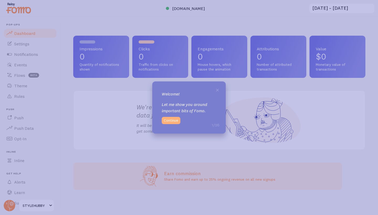
click at [165, 120] on button "Continue" at bounding box center [171, 120] width 19 height 7
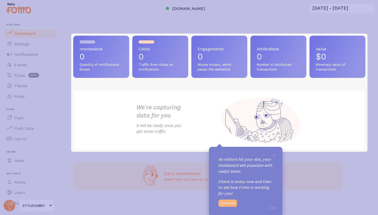
click at [228, 203] on button "Continue" at bounding box center [227, 203] width 19 height 7
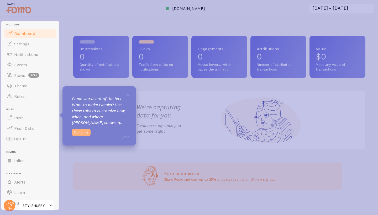
click at [78, 132] on button "Continue" at bounding box center [81, 132] width 19 height 7
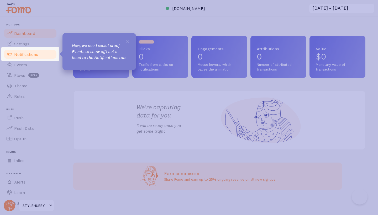
click at [8, 56] on span at bounding box center [9, 54] width 6 height 6
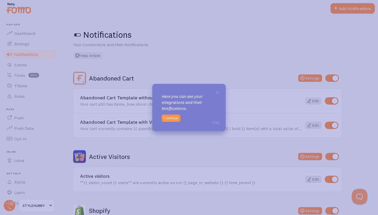
click at [170, 122] on div "× Here you can see your Integrations and their Notifications. 7/26 Continue" at bounding box center [188, 107] width 73 height 47
click at [170, 121] on button "Continue" at bounding box center [171, 117] width 19 height 7
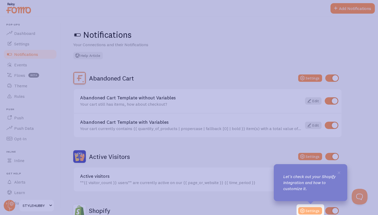
click at [313, 208] on button "Settings" at bounding box center [310, 210] width 24 height 7
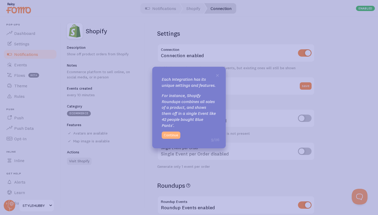
click at [170, 136] on button "Continue" at bounding box center [171, 134] width 19 height 7
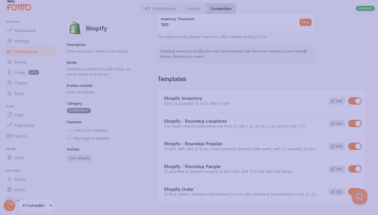
scroll to position [333, 0]
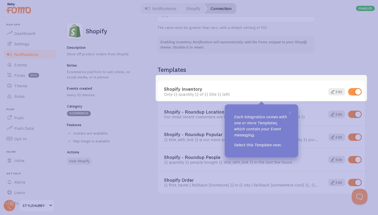
click at [287, 114] on p "Each Integration comes with one or more Templates, which contain your Event mes…" at bounding box center [261, 126] width 55 height 24
click at [291, 115] on span "×" at bounding box center [290, 113] width 4 height 8
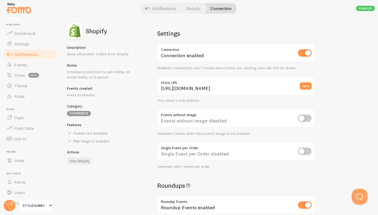
scroll to position [0, 0]
click at [17, 67] on link "Events" at bounding box center [30, 65] width 54 height 10
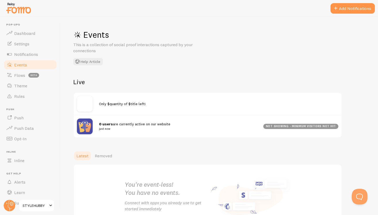
click at [100, 105] on span "Only $quantity of $title left!" at bounding box center [122, 104] width 47 height 5
click at [87, 105] on img at bounding box center [85, 104] width 16 height 16
click at [33, 71] on link "Flows beta" at bounding box center [30, 75] width 54 height 10
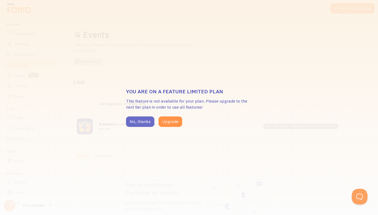
click at [144, 121] on button "No, thanks" at bounding box center [140, 121] width 28 height 10
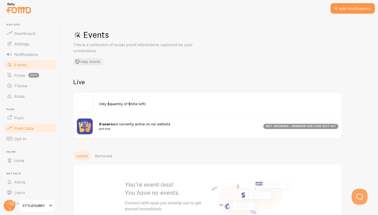
click at [38, 130] on link "Push Data" at bounding box center [30, 128] width 54 height 10
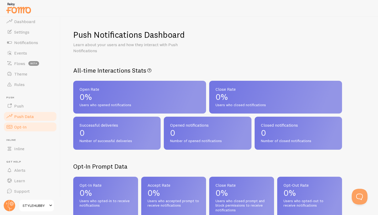
scroll to position [12, 0]
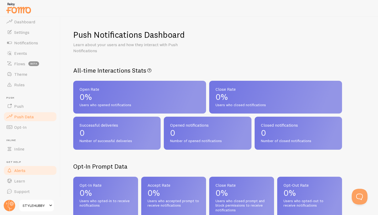
click at [19, 166] on link "Alerts" at bounding box center [30, 170] width 54 height 10
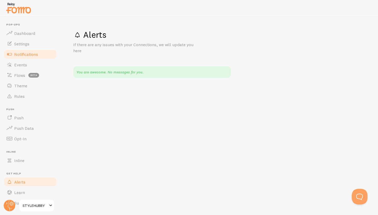
click at [29, 52] on span "Notifications" at bounding box center [26, 54] width 24 height 5
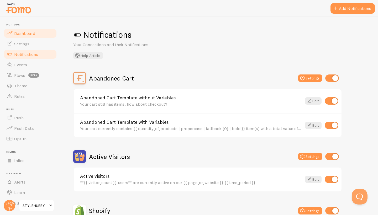
click at [38, 33] on link "Dashboard" at bounding box center [30, 33] width 54 height 10
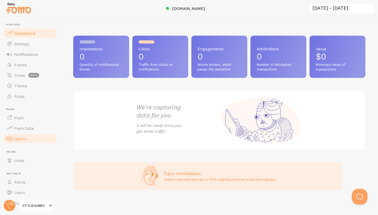
click at [28, 135] on link "Opt-In" at bounding box center [30, 139] width 54 height 10
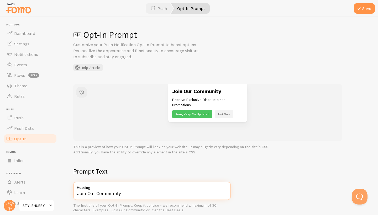
drag, startPoint x: 85, startPoint y: 196, endPoint x: 85, endPoint y: 190, distance: 6.3
click at [85, 190] on input "Join Our Community" at bounding box center [151, 191] width 157 height 18
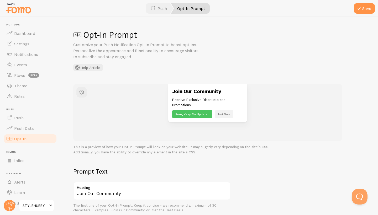
click at [125, 106] on div "Join Our Community Receive Exclusive Discounts and Promotions Sure, Keep Me Upd…" at bounding box center [207, 103] width 231 height 39
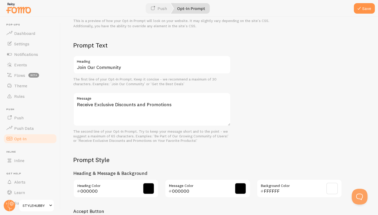
scroll to position [123, 0]
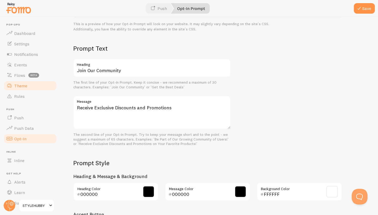
click at [35, 87] on link "Theme" at bounding box center [30, 86] width 54 height 10
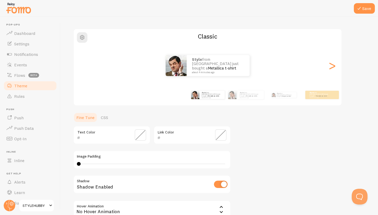
scroll to position [32, 0]
click at [236, 93] on img at bounding box center [232, 95] width 8 height 8
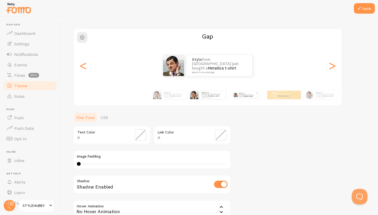
click at [250, 93] on p "Style from [GEOGRAPHIC_DATA] just bought a Metallica t-shirt about 4 minutes ago" at bounding box center [248, 95] width 18 height 6
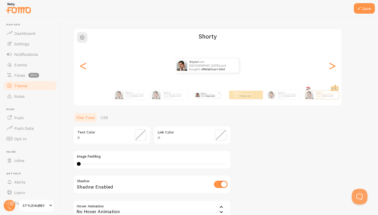
click at [250, 93] on p "Style from [GEOGRAPHIC_DATA] just bought a Metallica t-shirt about 4 minutes ago" at bounding box center [243, 95] width 21 height 7
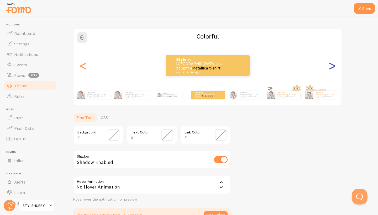
click at [335, 68] on div ">" at bounding box center [332, 66] width 6 height 38
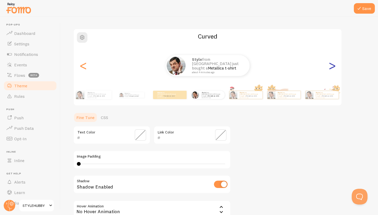
click at [335, 68] on div ">" at bounding box center [332, 66] width 6 height 38
type input "0"
click at [335, 68] on div ">" at bounding box center [332, 66] width 6 height 38
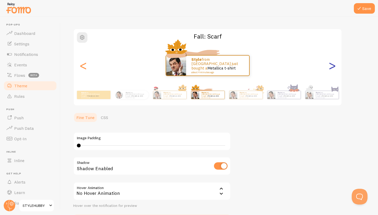
click at [335, 68] on div ">" at bounding box center [332, 66] width 6 height 38
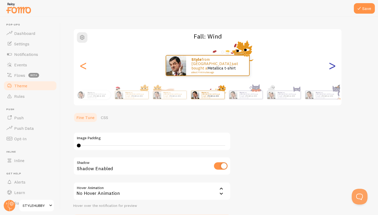
click at [335, 68] on div ">" at bounding box center [332, 66] width 6 height 38
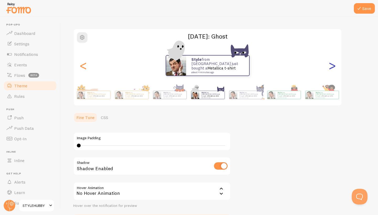
click at [335, 68] on div ">" at bounding box center [332, 66] width 6 height 38
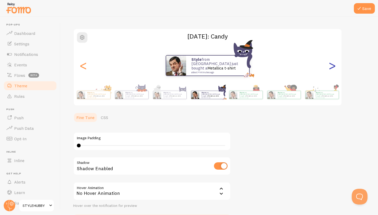
click at [335, 68] on div ">" at bounding box center [332, 66] width 6 height 38
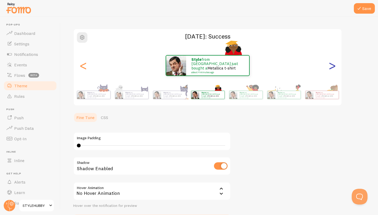
click at [335, 68] on div ">" at bounding box center [332, 66] width 6 height 38
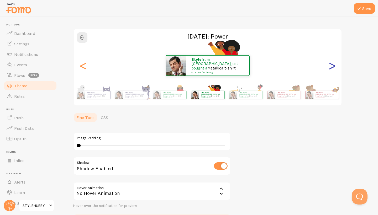
click at [335, 68] on div ">" at bounding box center [332, 66] width 6 height 38
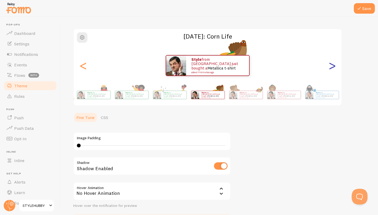
click at [335, 68] on div ">" at bounding box center [332, 66] width 6 height 38
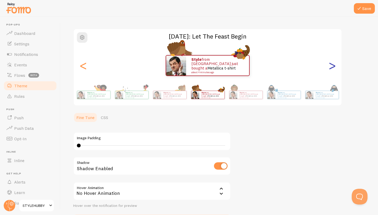
click at [335, 68] on div ">" at bounding box center [332, 66] width 6 height 38
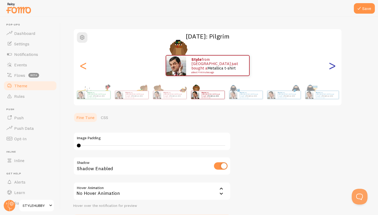
click at [335, 68] on div ">" at bounding box center [332, 66] width 6 height 38
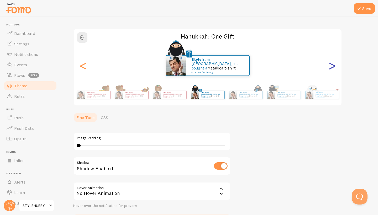
click at [335, 68] on div ">" at bounding box center [332, 66] width 6 height 38
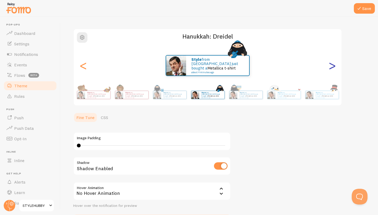
click at [335, 68] on div ">" at bounding box center [332, 66] width 6 height 38
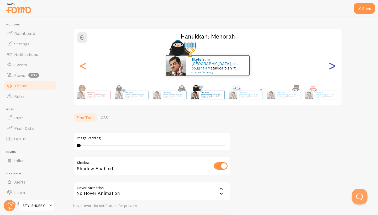
click at [335, 68] on div ">" at bounding box center [332, 66] width 6 height 38
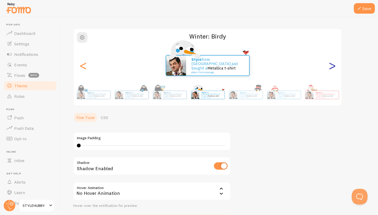
click at [335, 68] on div ">" at bounding box center [332, 66] width 6 height 38
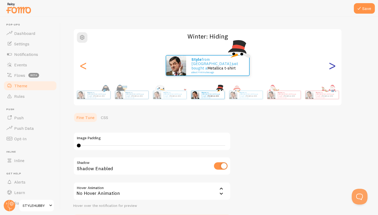
click at [335, 68] on div ">" at bounding box center [332, 66] width 6 height 38
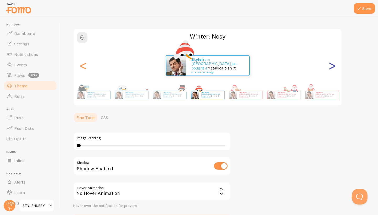
click at [335, 68] on div ">" at bounding box center [332, 66] width 6 height 38
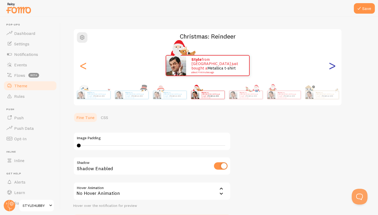
click at [335, 68] on div ">" at bounding box center [332, 66] width 6 height 38
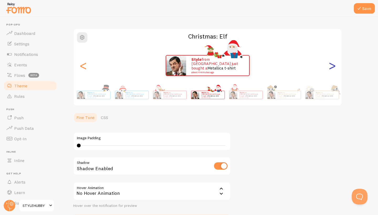
click at [335, 68] on div ">" at bounding box center [332, 66] width 6 height 38
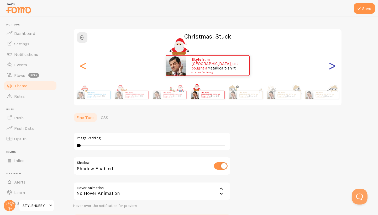
click at [335, 68] on div ">" at bounding box center [332, 66] width 6 height 38
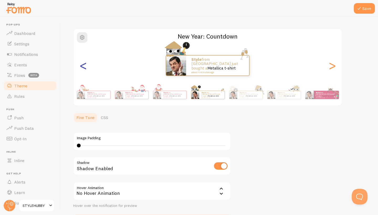
click at [82, 70] on div "<" at bounding box center [83, 66] width 6 height 38
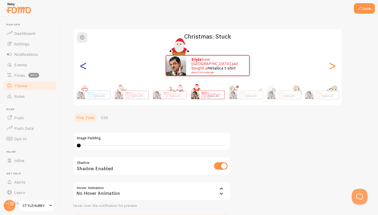
click at [82, 70] on div "<" at bounding box center [83, 66] width 6 height 38
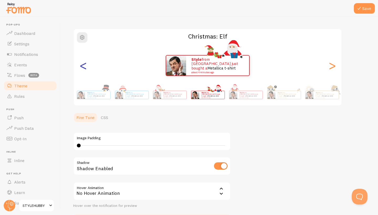
click at [82, 70] on div "<" at bounding box center [83, 66] width 6 height 38
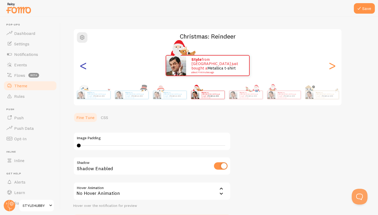
click at [82, 70] on div "<" at bounding box center [83, 66] width 6 height 38
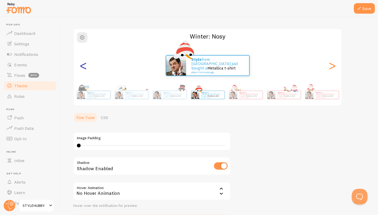
click at [82, 70] on div "<" at bounding box center [83, 66] width 6 height 38
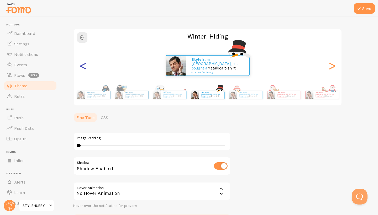
click at [82, 70] on div "<" at bounding box center [83, 66] width 6 height 38
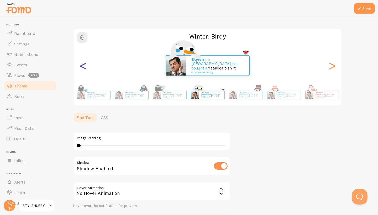
click at [82, 70] on div "<" at bounding box center [83, 66] width 6 height 38
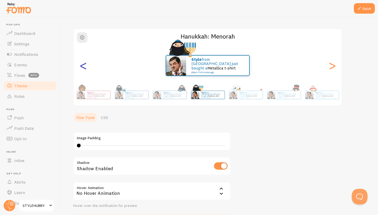
click at [82, 70] on div "<" at bounding box center [83, 66] width 6 height 38
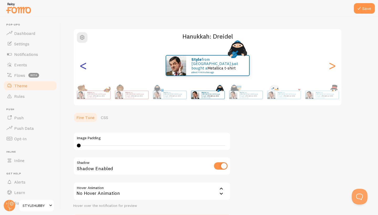
click at [82, 70] on div "<" at bounding box center [83, 66] width 6 height 38
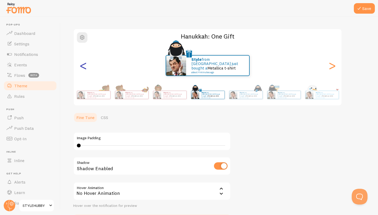
click at [82, 70] on div "<" at bounding box center [83, 66] width 6 height 38
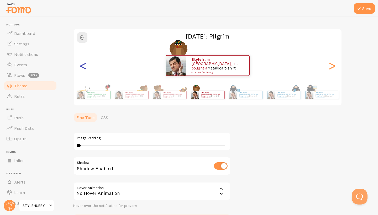
click at [82, 70] on div "<" at bounding box center [83, 66] width 6 height 38
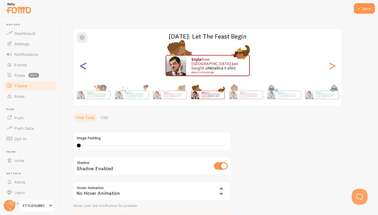
click at [82, 70] on div "<" at bounding box center [83, 66] width 6 height 38
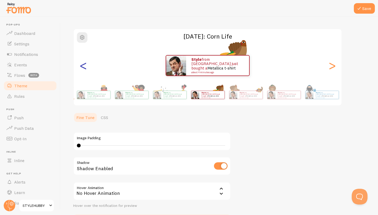
click at [82, 70] on div "<" at bounding box center [83, 66] width 6 height 38
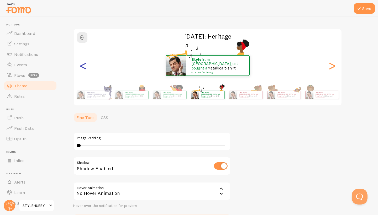
click at [82, 70] on div "<" at bounding box center [83, 66] width 6 height 38
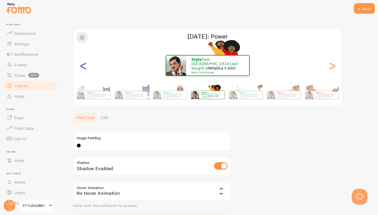
click at [82, 70] on div "<" at bounding box center [83, 66] width 6 height 38
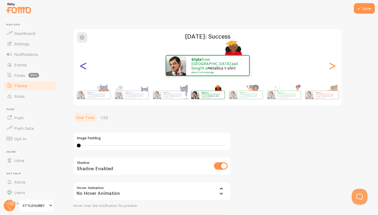
click at [82, 70] on div "<" at bounding box center [83, 66] width 6 height 38
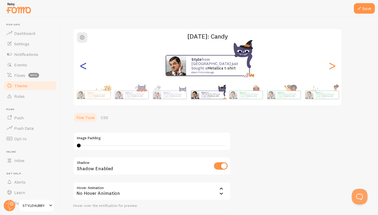
click at [82, 70] on div "<" at bounding box center [83, 66] width 6 height 38
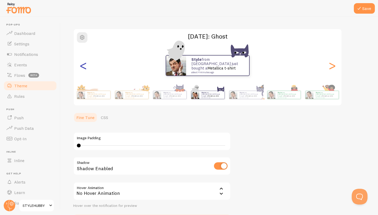
click at [82, 70] on div "<" at bounding box center [83, 66] width 6 height 38
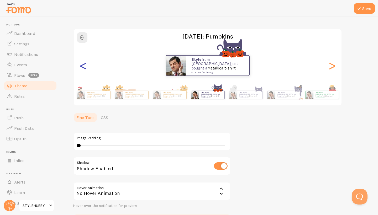
click at [82, 70] on div "<" at bounding box center [83, 66] width 6 height 38
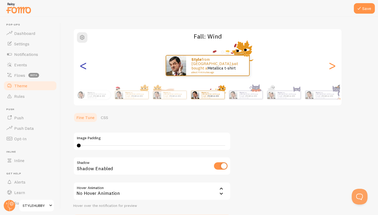
click at [82, 70] on div "<" at bounding box center [83, 66] width 6 height 38
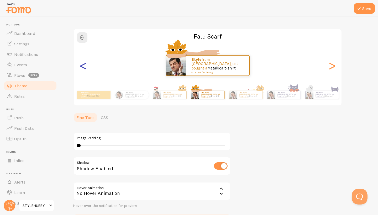
click at [82, 70] on div "<" at bounding box center [83, 66] width 6 height 38
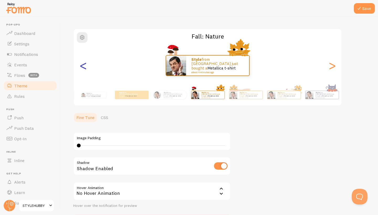
click at [82, 70] on div "<" at bounding box center [83, 66] width 6 height 38
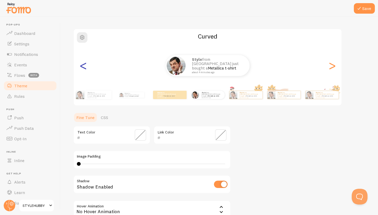
click at [82, 70] on div "<" at bounding box center [83, 66] width 6 height 38
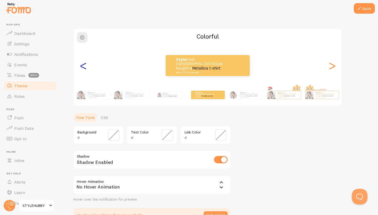
click at [82, 70] on div "<" at bounding box center [83, 66] width 6 height 38
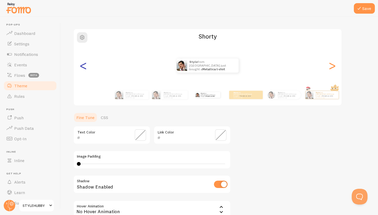
click at [82, 70] on div "<" at bounding box center [83, 66] width 6 height 38
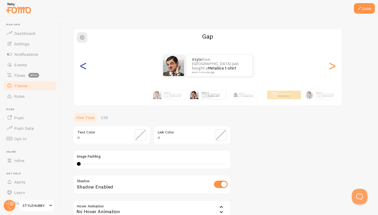
click at [82, 70] on div "<" at bounding box center [83, 66] width 6 height 38
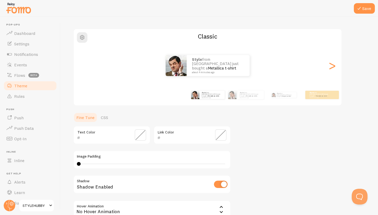
click at [82, 70] on div "<" at bounding box center [83, 66] width 6 height 38
click at [318, 97] on small "about 4 minutes ago" at bounding box center [319, 97] width 20 height 1
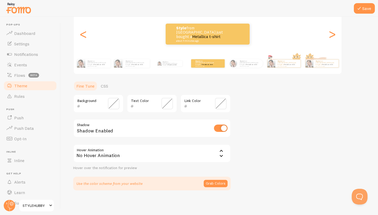
scroll to position [63, 0]
click at [120, 105] on div "Background" at bounding box center [98, 104] width 50 height 18
click at [116, 104] on span at bounding box center [114, 104] width 12 height 12
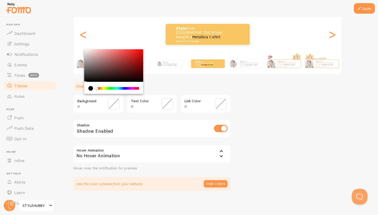
click at [93, 88] on div "current color is #000000" at bounding box center [90, 88] width 5 height 5
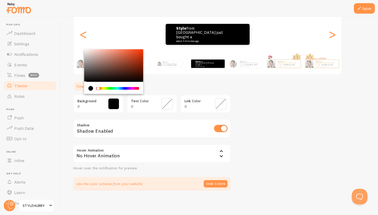
type input "000000"
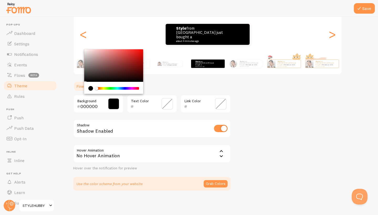
drag, startPoint x: 98, startPoint y: 88, endPoint x: 95, endPoint y: 90, distance: 3.9
click at [95, 90] on div "Chrome color picker" at bounding box center [113, 88] width 51 height 5
click at [161, 112] on div "Text Color" at bounding box center [152, 104] width 50 height 18
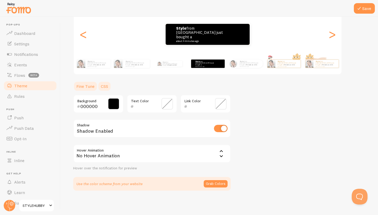
click at [107, 87] on link "CSS" at bounding box center [105, 86] width 14 height 10
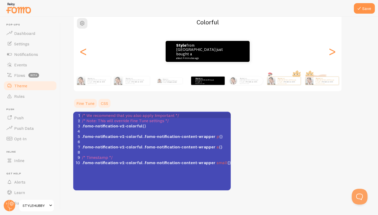
click at [86, 102] on link "Fine Tune" at bounding box center [85, 103] width 24 height 10
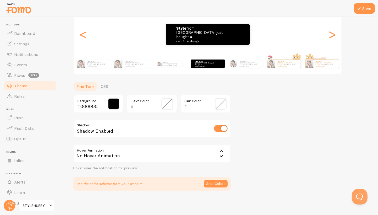
scroll to position [0, 0]
click at [201, 156] on div "No Hover Animation" at bounding box center [151, 154] width 157 height 18
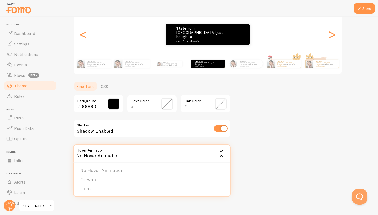
click at [201, 156] on div "No Hover Animation" at bounding box center [151, 154] width 157 height 18
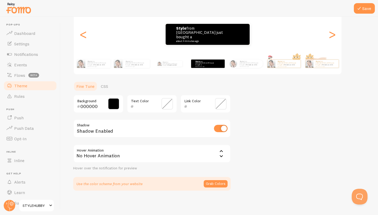
click at [370, 1] on div at bounding box center [189, 8] width 378 height 17
click at [369, 4] on button "Save" at bounding box center [364, 8] width 21 height 10
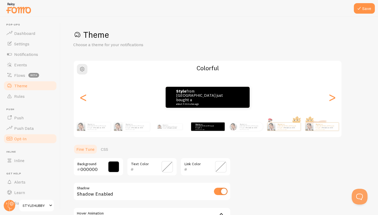
click at [27, 138] on link "Opt-In" at bounding box center [30, 139] width 54 height 10
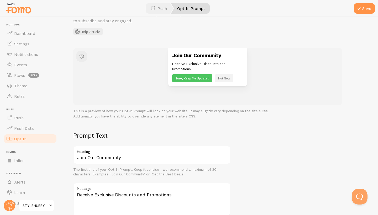
scroll to position [36, 0]
click at [189, 76] on button "Sure, Keep Me Updated" at bounding box center [192, 78] width 40 height 8
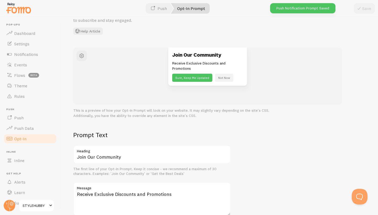
click at [316, 6] on div "Push Notificatiom Prompt Saved" at bounding box center [302, 8] width 65 height 10
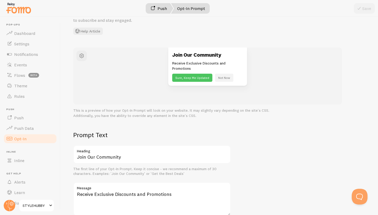
click at [162, 7] on link "Push" at bounding box center [158, 8] width 29 height 10
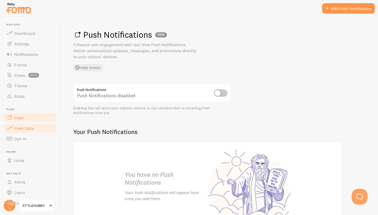
click at [34, 132] on link "Push Data" at bounding box center [30, 128] width 54 height 10
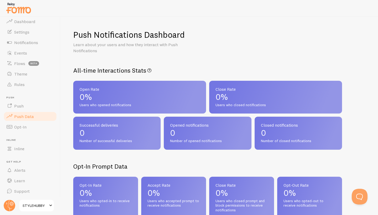
scroll to position [12, 0]
click at [26, 150] on link "Inline" at bounding box center [30, 149] width 54 height 10
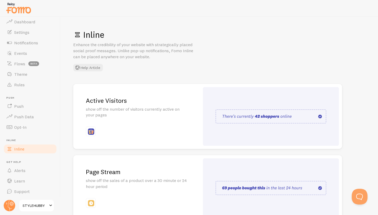
click at [107, 125] on div "Active Visitors show off the number of visitors currently active on your pages" at bounding box center [136, 116] width 126 height 65
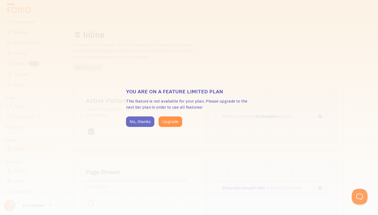
click at [141, 116] on button "No, thanks" at bounding box center [140, 121] width 28 height 10
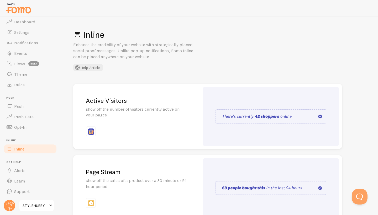
click at [257, 121] on img at bounding box center [270, 116] width 111 height 14
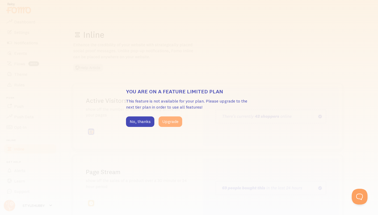
click at [166, 121] on button "Upgrade" at bounding box center [170, 121] width 24 height 10
